Goal: Task Accomplishment & Management: Manage account settings

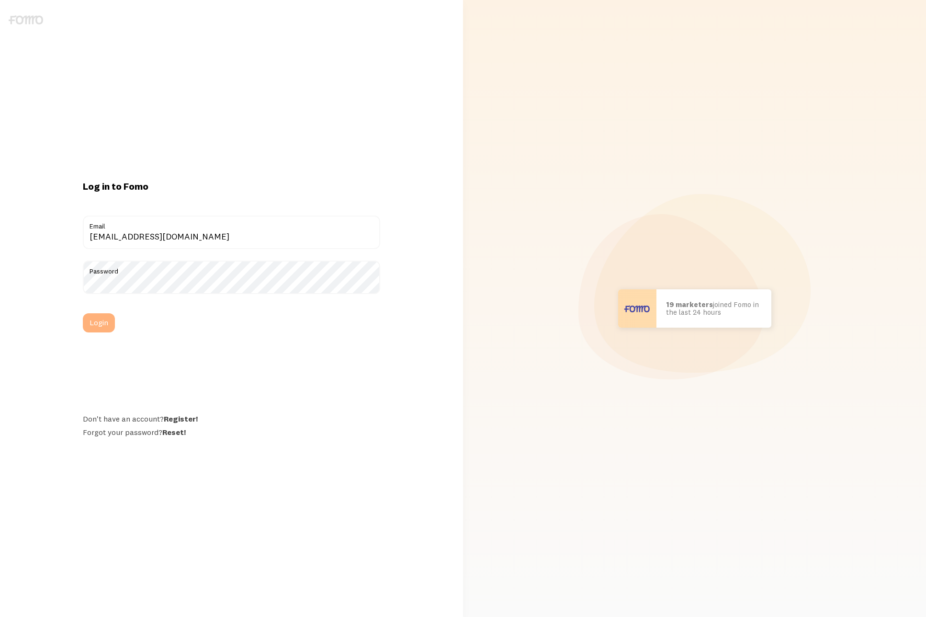
click at [107, 326] on button "Login" at bounding box center [99, 322] width 32 height 19
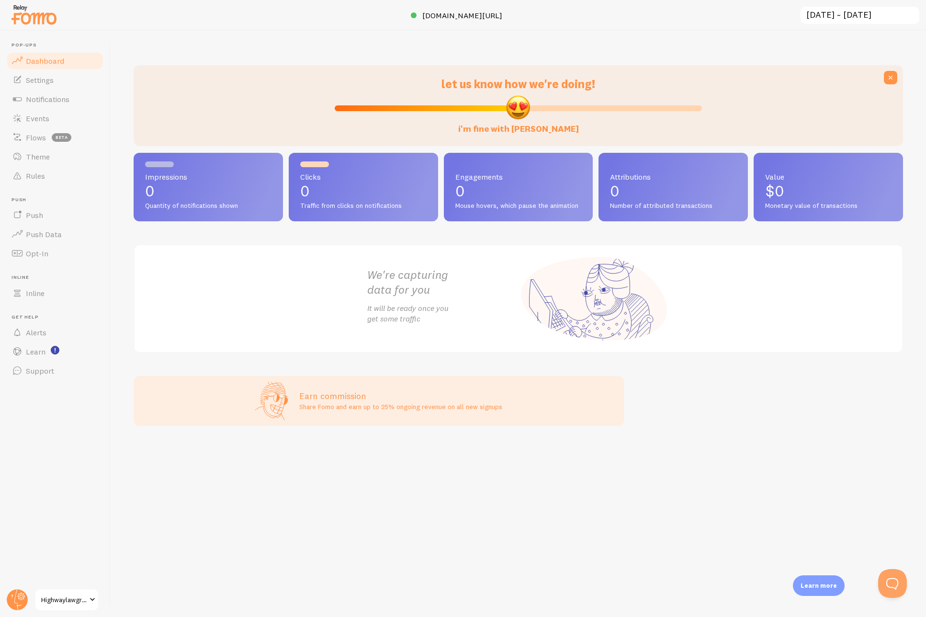
click at [88, 596] on span at bounding box center [92, 599] width 11 height 11
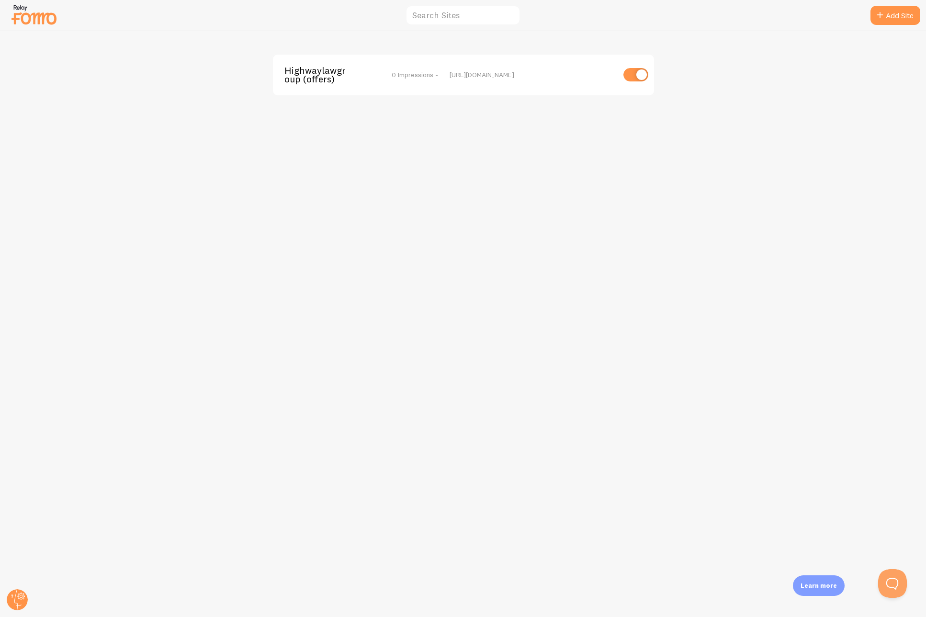
click at [50, 22] on img at bounding box center [34, 14] width 48 height 24
click at [306, 74] on span "Highwaylawgroup (offers)" at bounding box center [323, 75] width 77 height 18
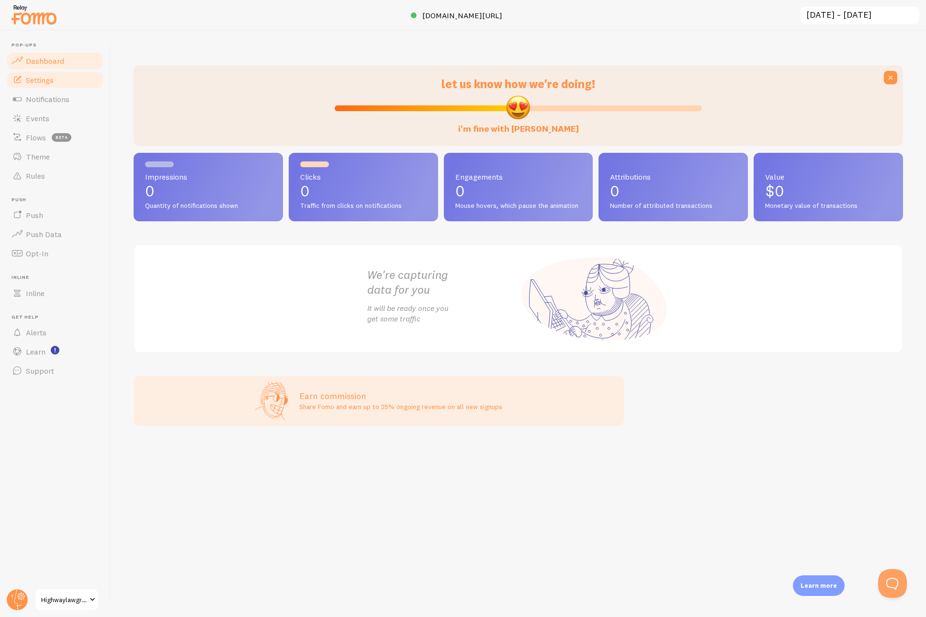
click at [83, 86] on link "Settings" at bounding box center [55, 79] width 99 height 19
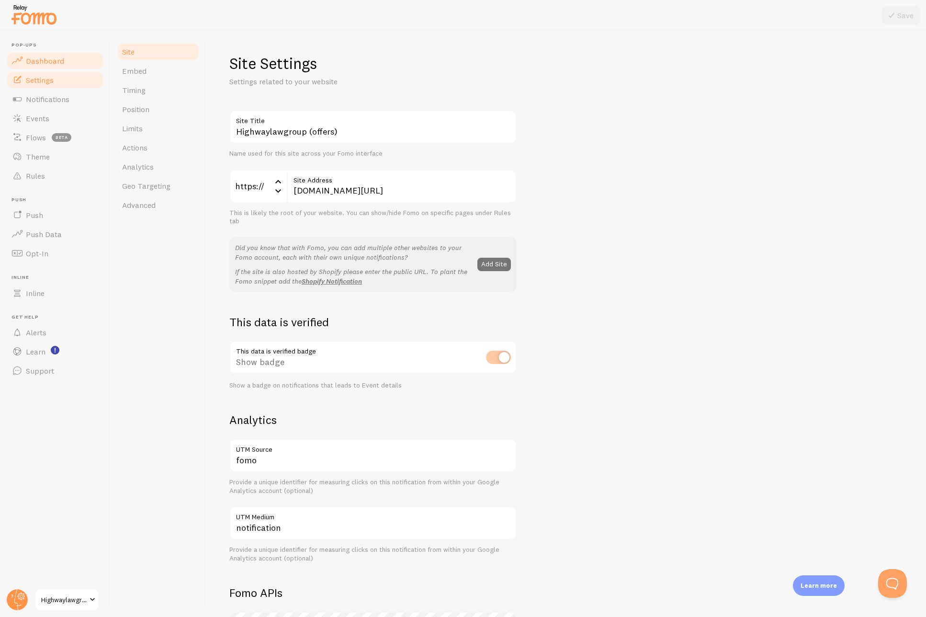
click at [80, 67] on link "Dashboard" at bounding box center [55, 60] width 99 height 19
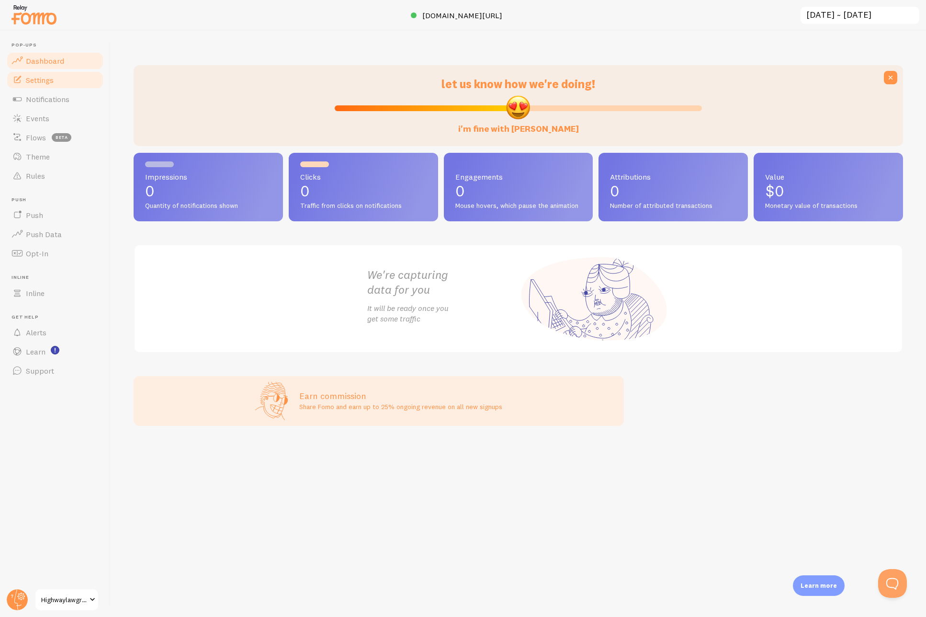
click at [71, 86] on link "Settings" at bounding box center [55, 79] width 99 height 19
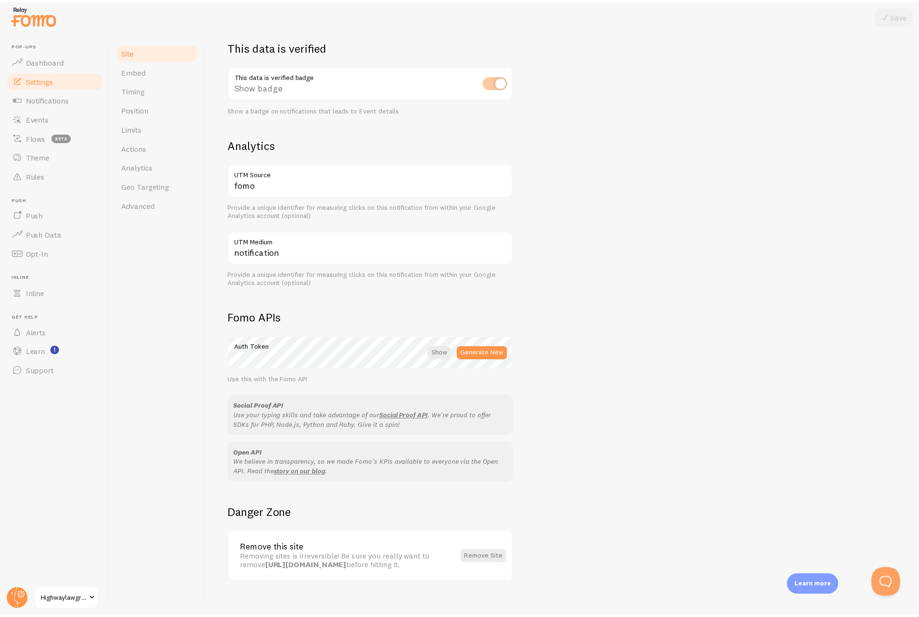
scroll to position [273, 0]
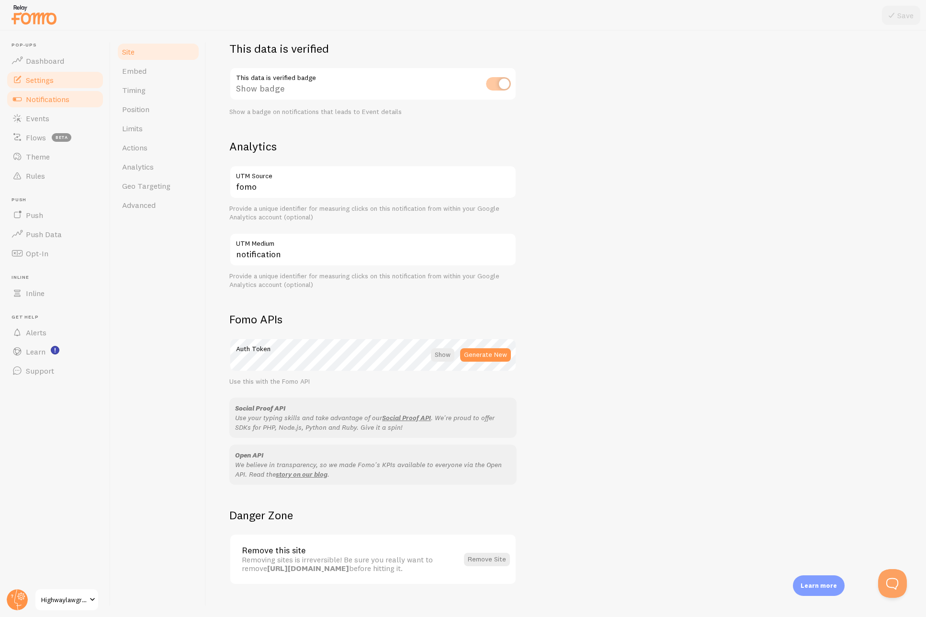
click at [39, 102] on span "Notifications" at bounding box center [48, 99] width 44 height 10
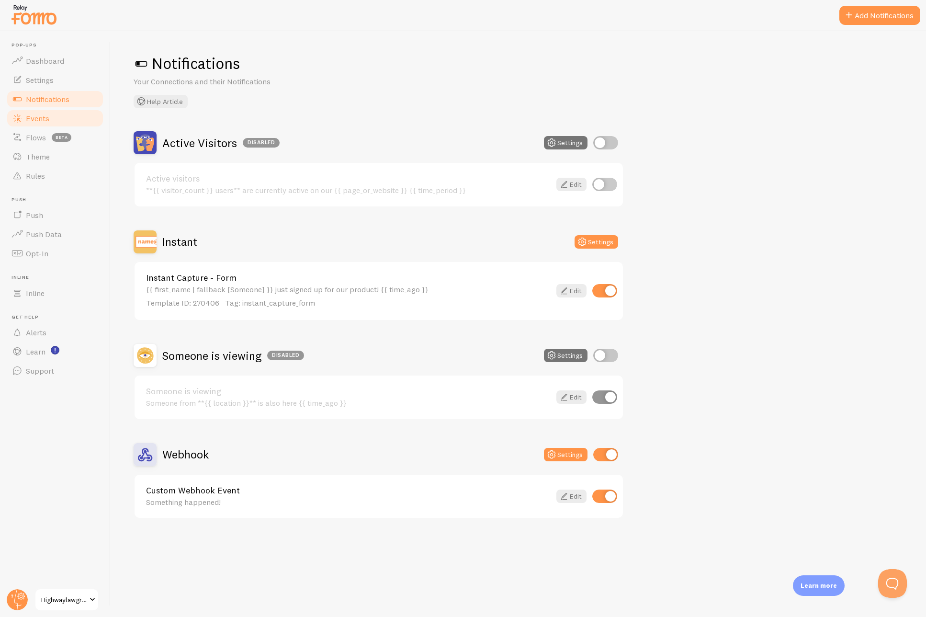
click at [37, 120] on span "Events" at bounding box center [37, 119] width 23 height 10
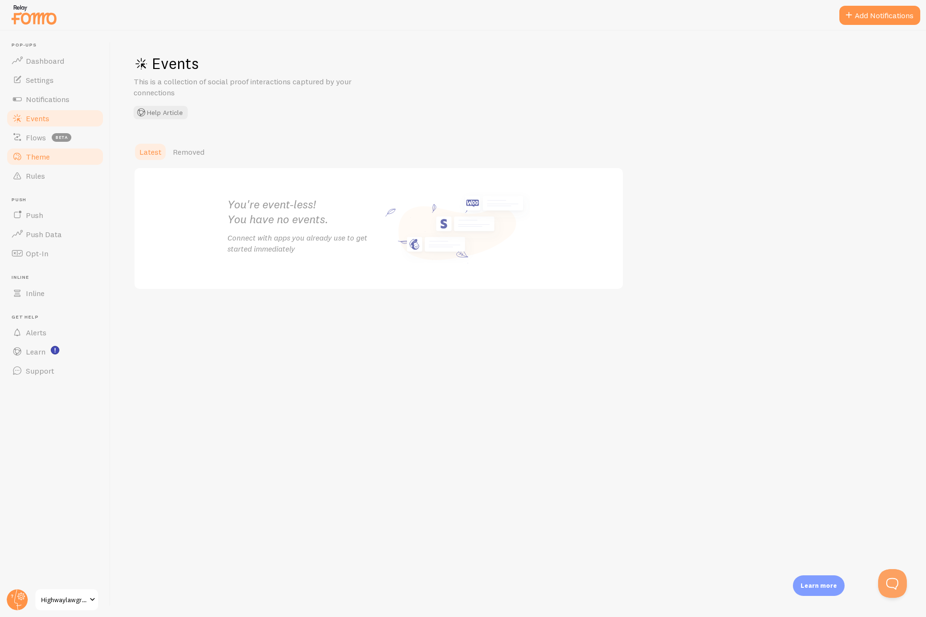
click at [52, 165] on link "Theme" at bounding box center [55, 156] width 99 height 19
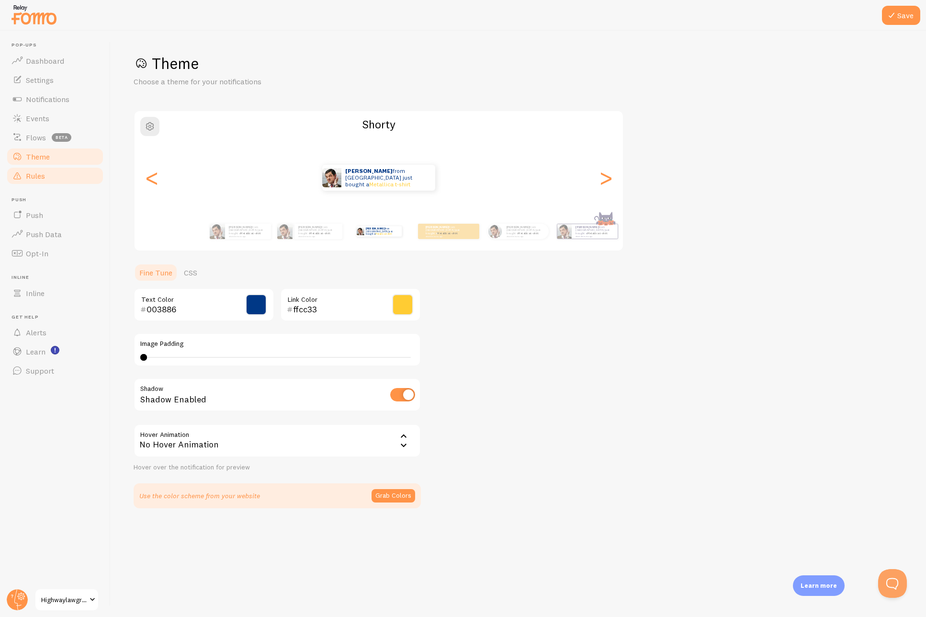
click at [50, 175] on link "Rules" at bounding box center [55, 175] width 99 height 19
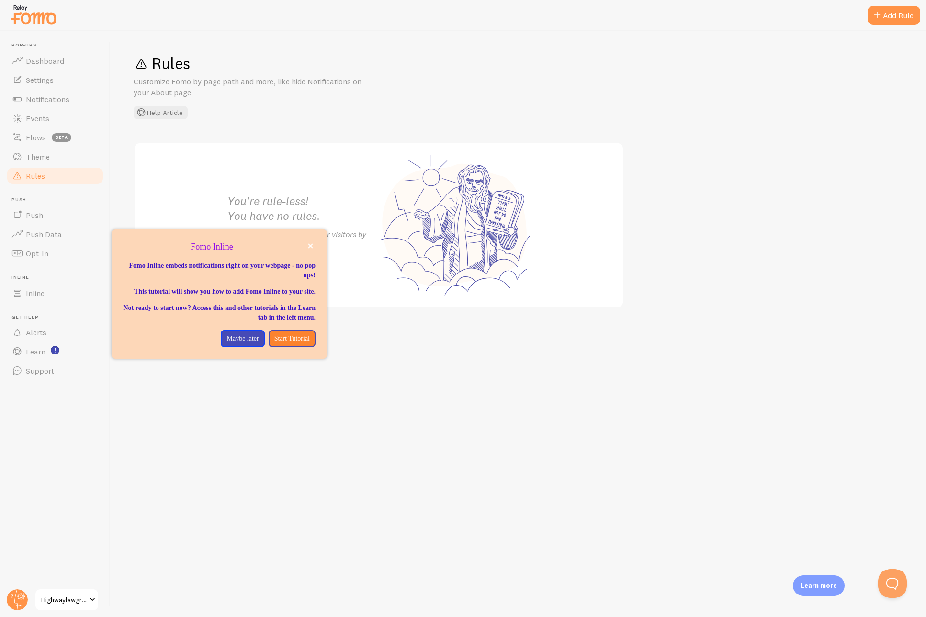
click at [148, 419] on div "Rules Customize Fomo by page path and more, like hide Notifications on your Abo…" at bounding box center [519, 324] width 816 height 586
click at [23, 606] on circle at bounding box center [17, 599] width 21 height 21
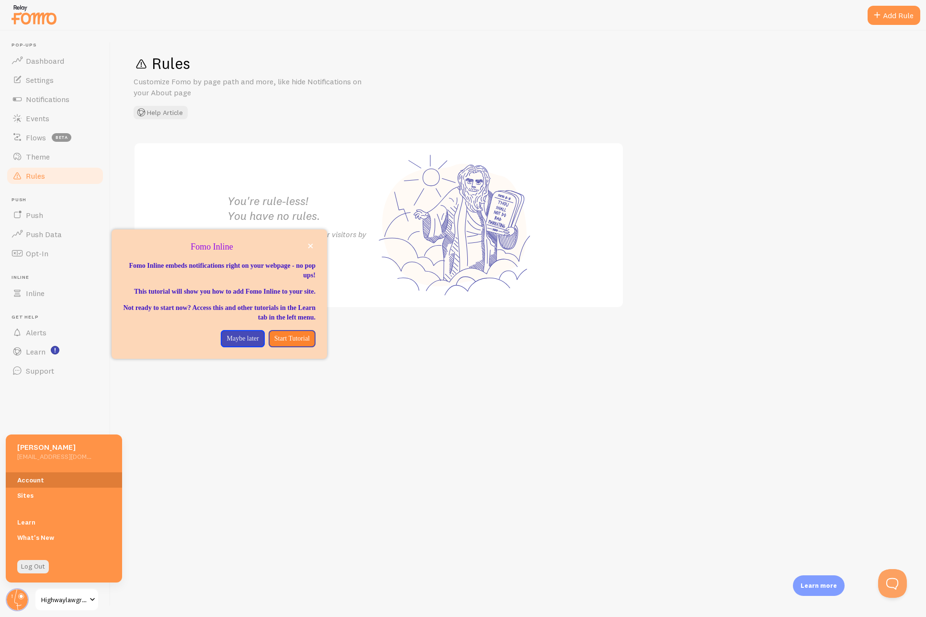
click at [48, 478] on link "Account" at bounding box center [64, 479] width 116 height 15
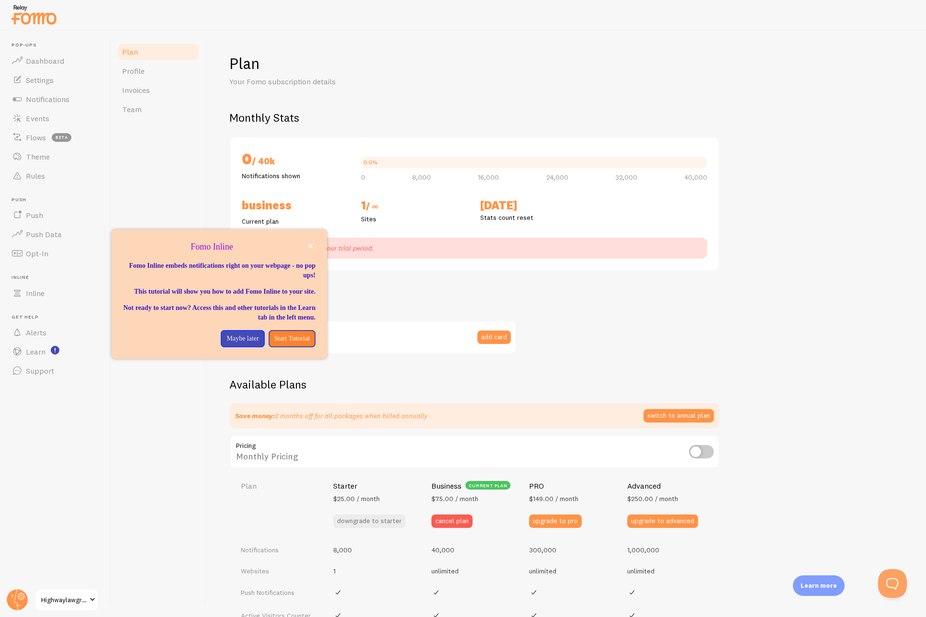
checkbox input "true"
click at [313, 246] on button "close," at bounding box center [311, 246] width 10 height 10
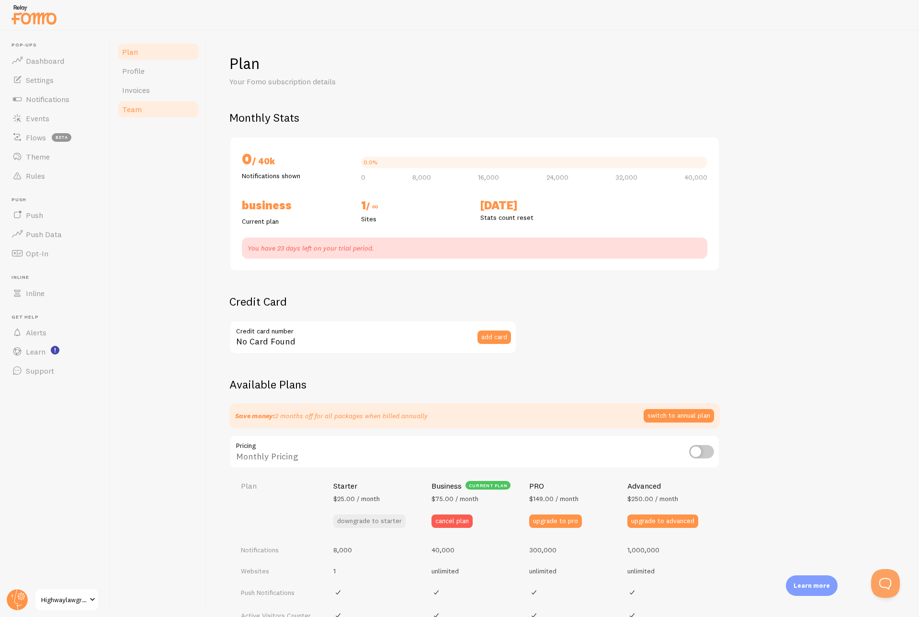
click at [171, 109] on link "Team" at bounding box center [158, 109] width 84 height 19
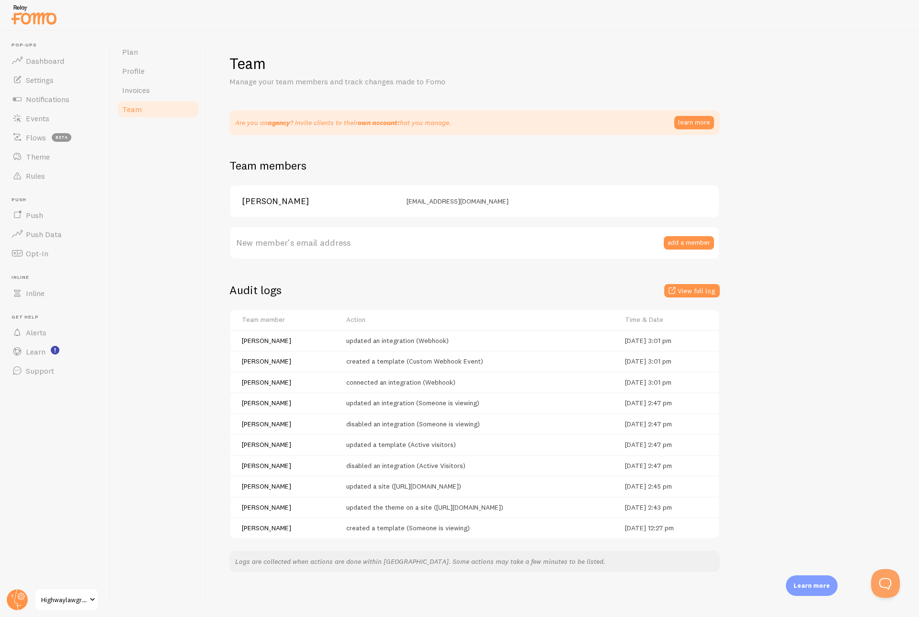
click at [533, 239] on label "New member's email address" at bounding box center [474, 243] width 490 height 34
click at [533, 239] on input "New member's email address" at bounding box center [474, 243] width 490 height 34
paste input "[EMAIL_ADDRESS][DOMAIN_NAME]"
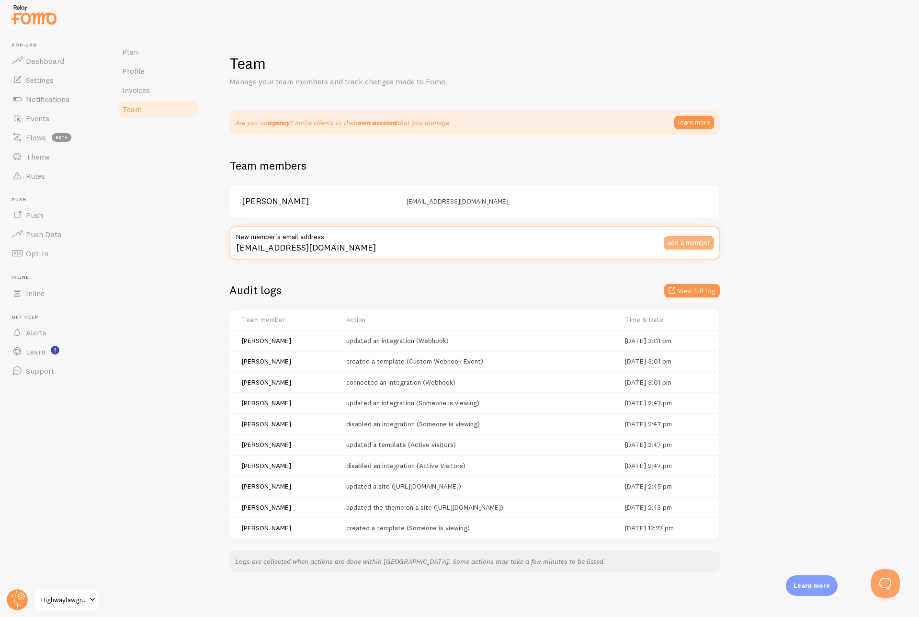
type input "[EMAIL_ADDRESS][DOMAIN_NAME]"
click at [680, 245] on button "add a member" at bounding box center [689, 242] width 50 height 13
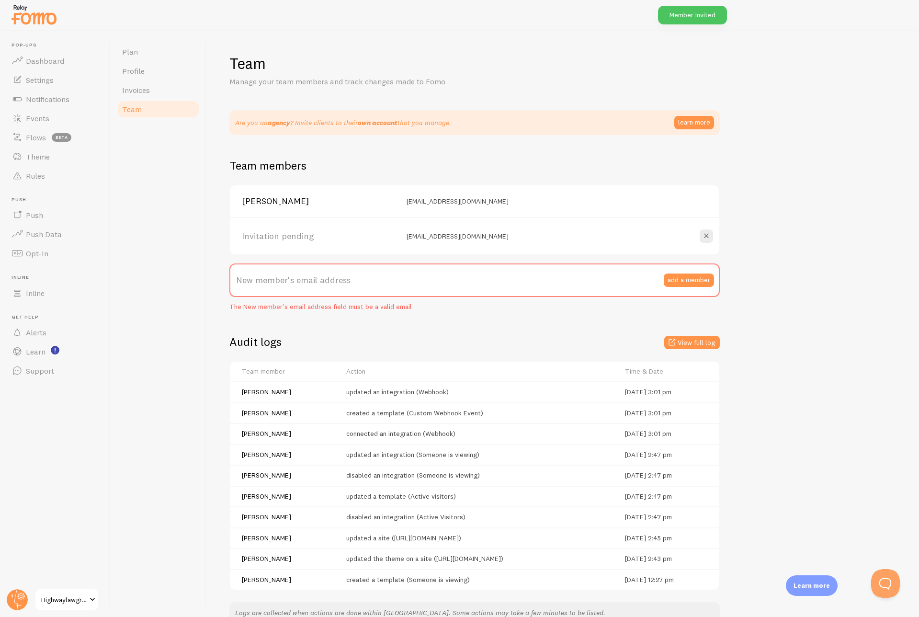
click at [760, 316] on div "Team Manage your team members and track changes made to Fomo Are you an agency …" at bounding box center [562, 339] width 667 height 570
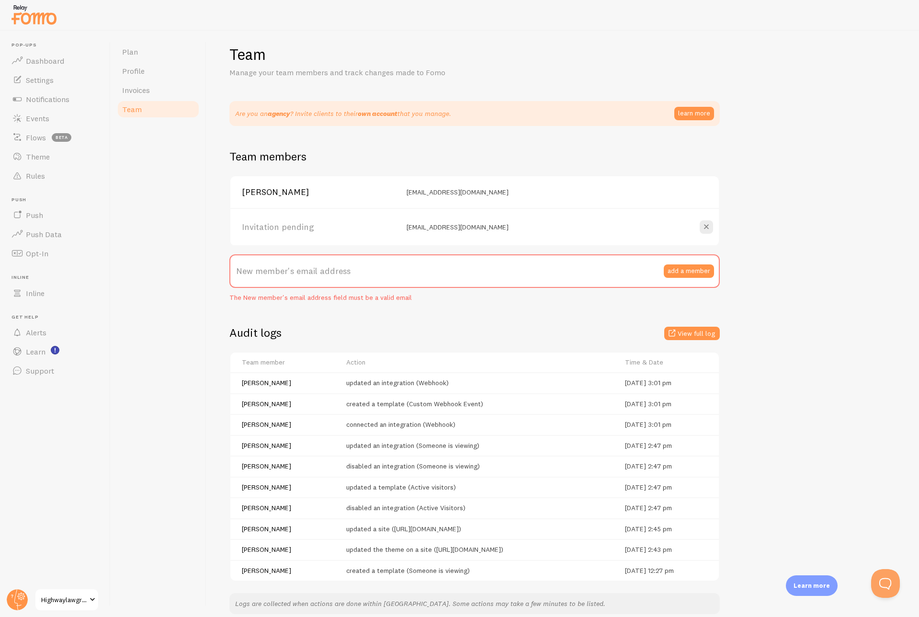
scroll to position [52, 0]
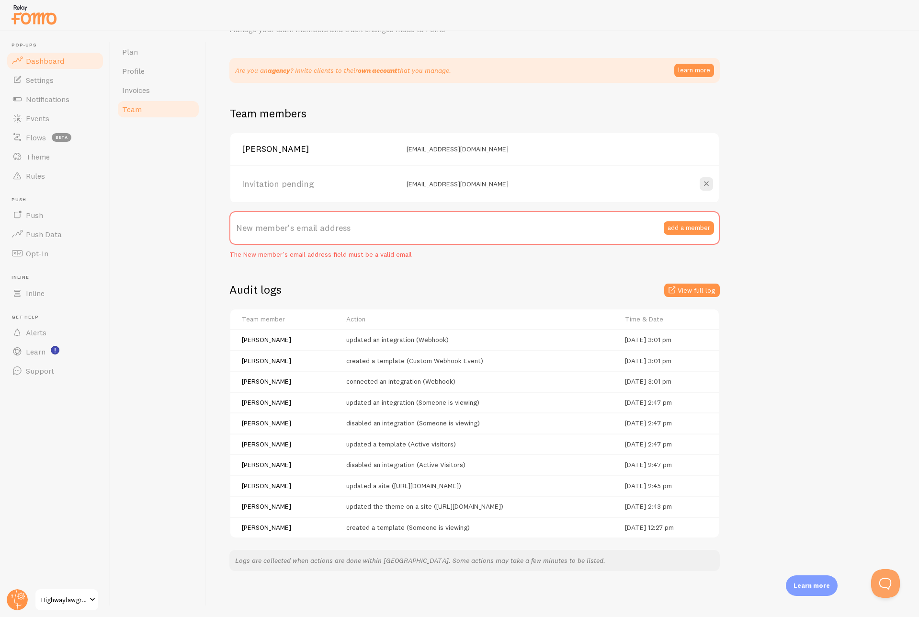
click at [57, 66] on link "Dashboard" at bounding box center [55, 60] width 99 height 19
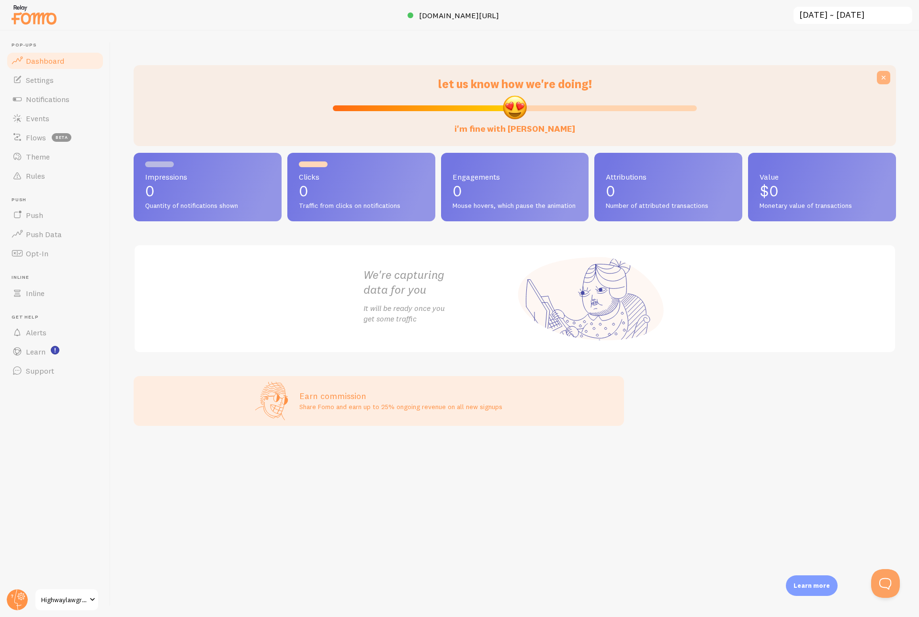
click at [889, 77] on button at bounding box center [883, 77] width 13 height 13
